Goal: Obtain resource: Obtain resource

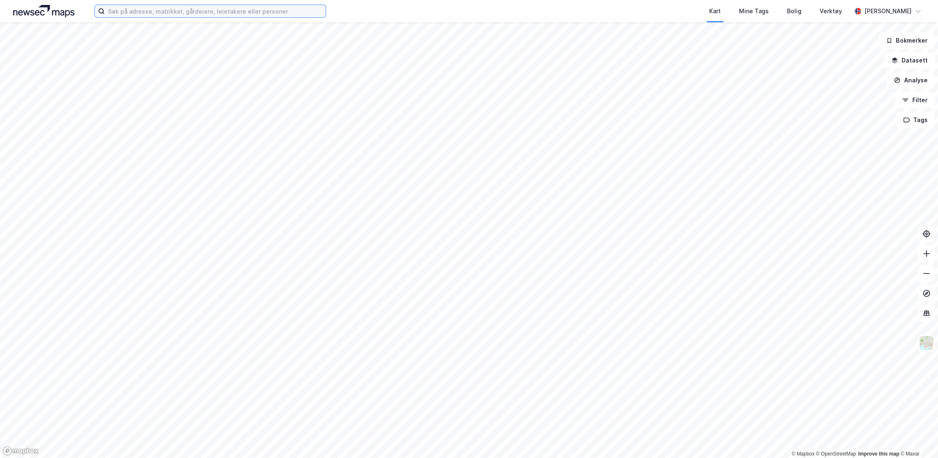
click at [237, 12] on input at bounding box center [215, 11] width 221 height 12
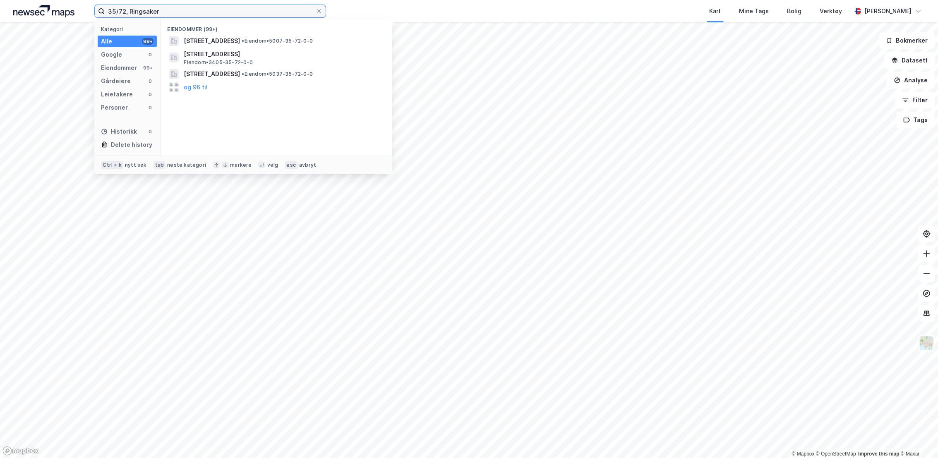
type input "35/72, Ringsaker"
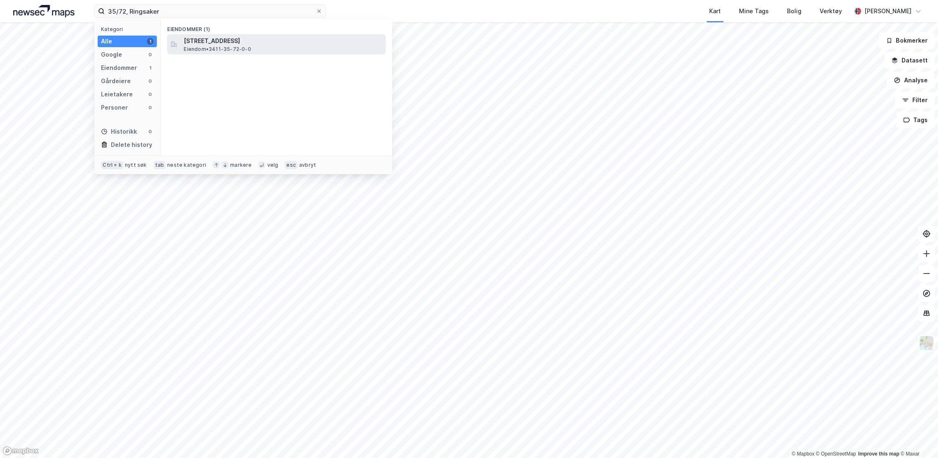
click at [229, 36] on span "[STREET_ADDRESS]" at bounding box center [283, 41] width 199 height 10
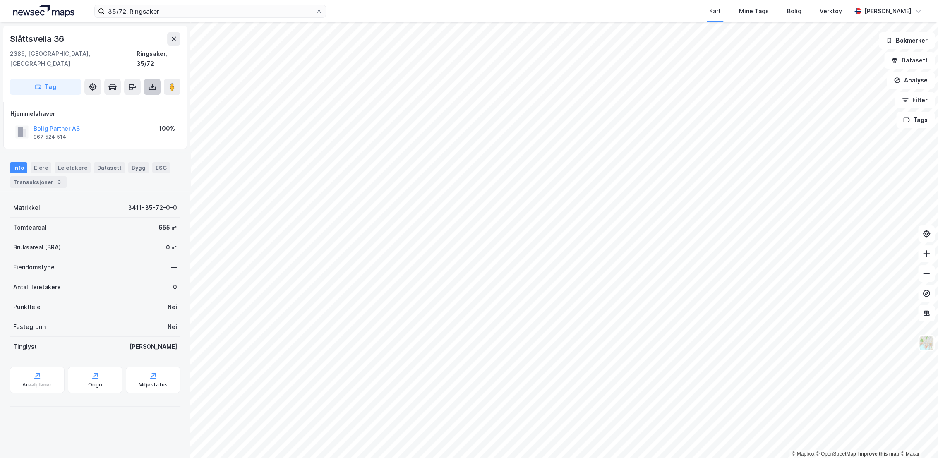
click at [149, 83] on icon at bounding box center [152, 87] width 8 height 8
click at [139, 97] on div "Last ned grunnbok" at bounding box center [116, 103] width 88 height 13
